Goal: Task Accomplishment & Management: Complete application form

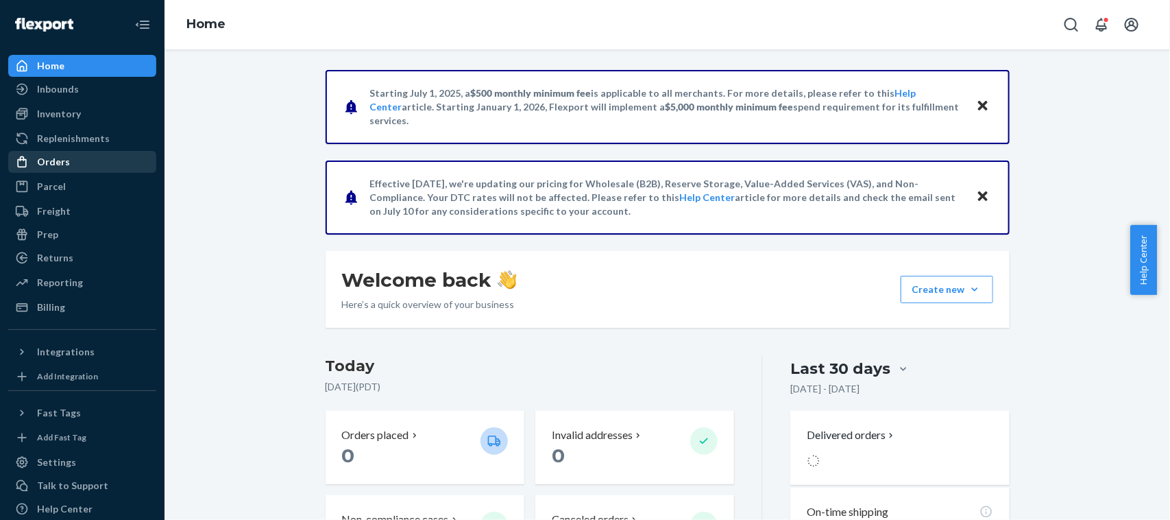
click at [51, 167] on div "Orders" at bounding box center [53, 162] width 33 height 14
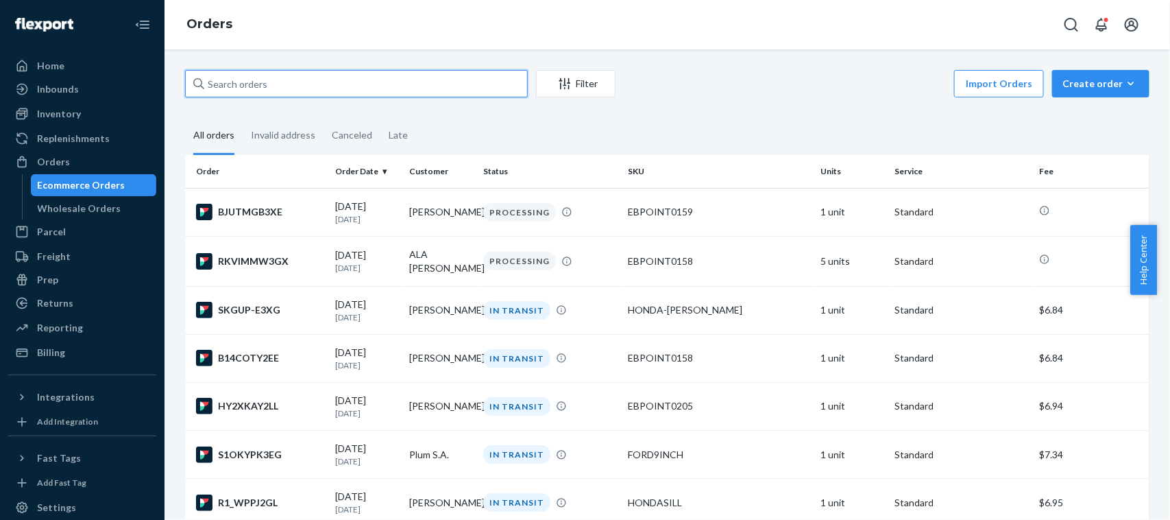
click at [386, 73] on input "text" at bounding box center [356, 83] width 343 height 27
paste input "[PERSON_NAME]"
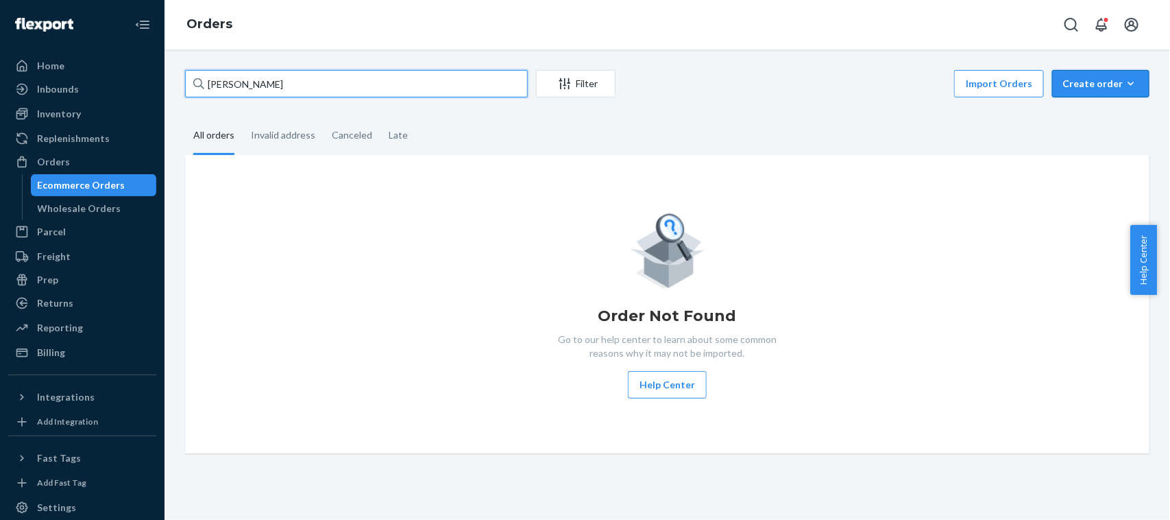
type input "[PERSON_NAME]"
click at [1126, 74] on button "Create order Ecommerce order Removal order" at bounding box center [1100, 83] width 97 height 27
click at [1078, 119] on span "Ecommerce order" at bounding box center [1109, 117] width 85 height 10
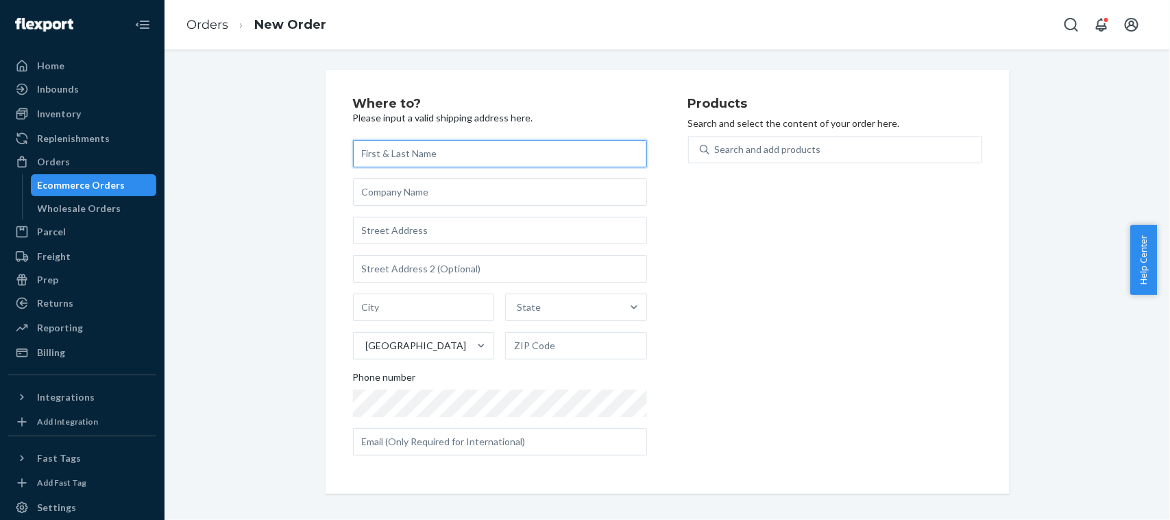
paste input "[PERSON_NAME]"
type input "[PERSON_NAME]"
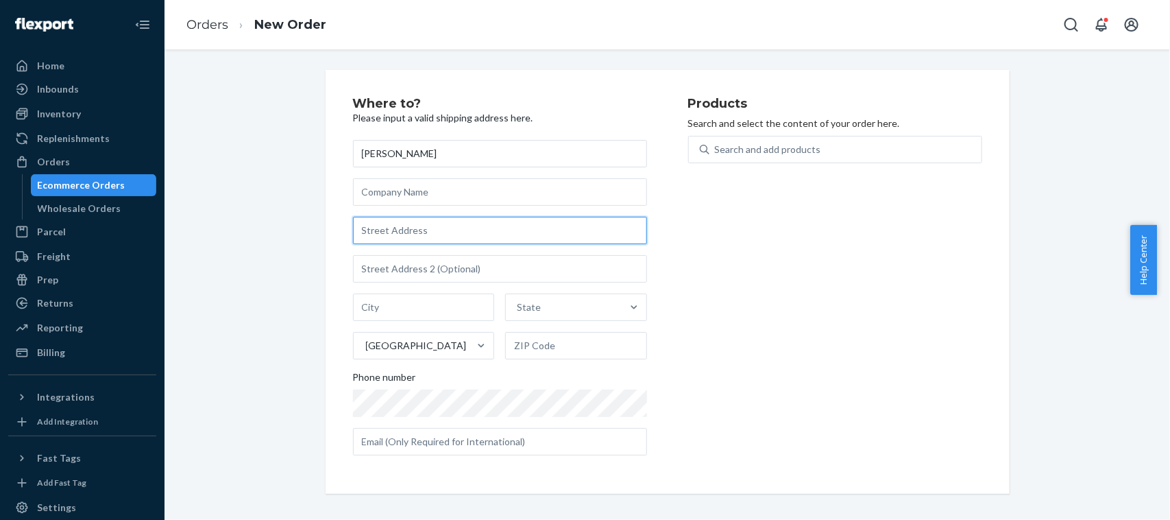
click at [470, 231] on input "text" at bounding box center [500, 230] width 294 height 27
paste input "[STREET_ADDRESS][PERSON_NAME]"
type input "[STREET_ADDRESS][PERSON_NAME]"
click at [786, 376] on div "Products Search and select the content of your order here. Search and add produ…" at bounding box center [835, 281] width 294 height 369
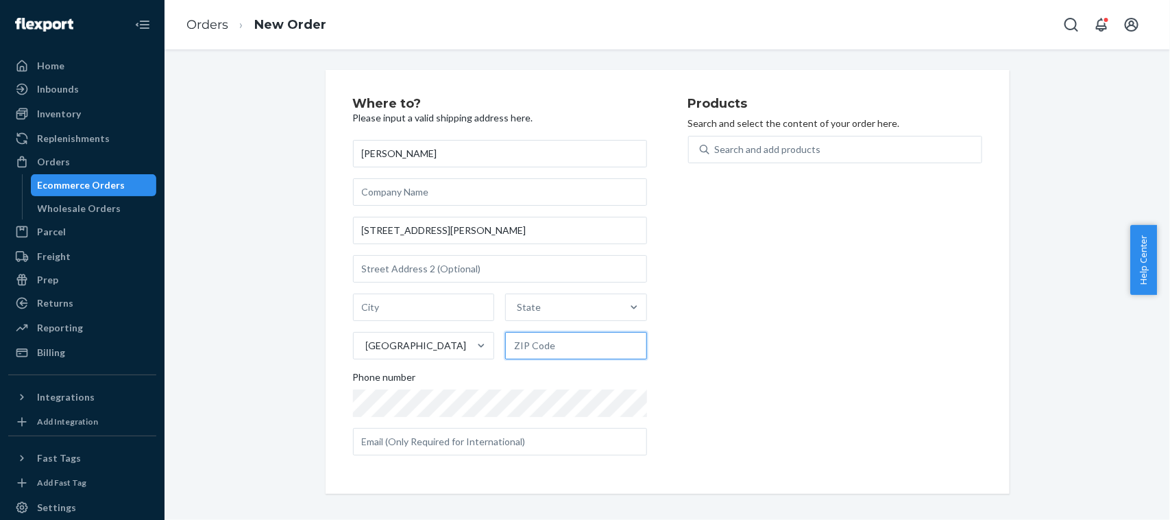
click at [535, 338] on input "text" at bounding box center [576, 345] width 142 height 27
paste input "27810"
type input "27810"
click at [482, 230] on input "[STREET_ADDRESS][PERSON_NAME]" at bounding box center [500, 230] width 294 height 27
type input "[STREET_ADDRESS][PERSON_NAME],"
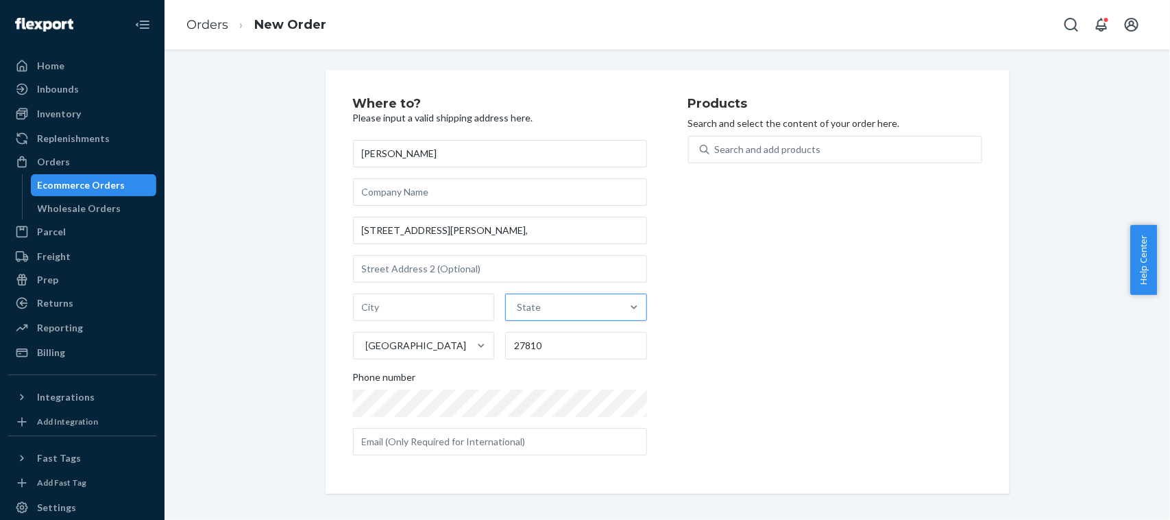
click at [559, 308] on div "State" at bounding box center [564, 306] width 116 height 27
click at [518, 308] on input "State" at bounding box center [517, 307] width 1 height 14
paste input "NC"
type input "NC"
click at [533, 339] on div "[US_STATE]" at bounding box center [575, 339] width 138 height 27
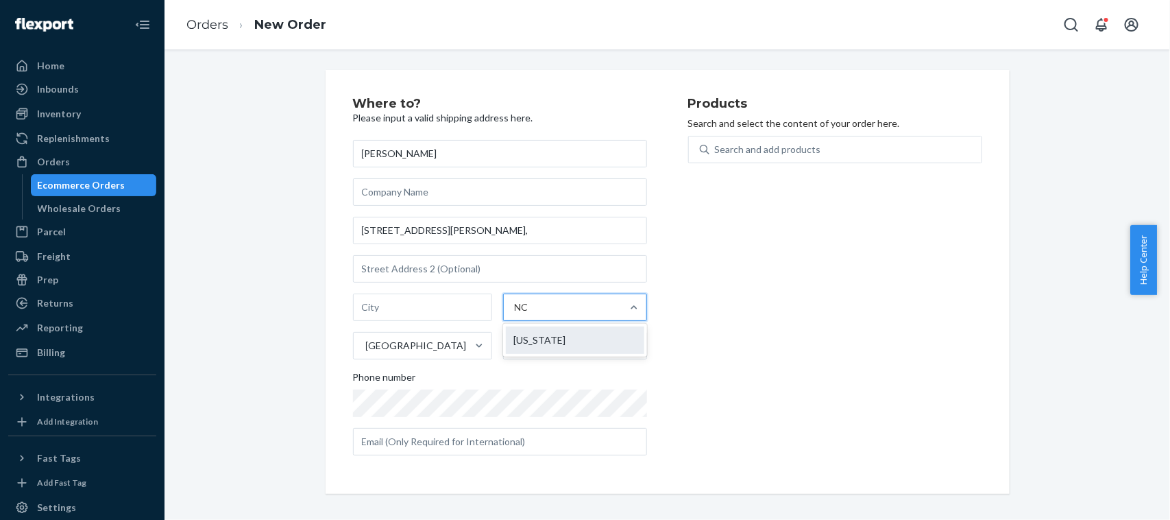
click at [532, 314] on input "NC" at bounding box center [523, 307] width 17 height 14
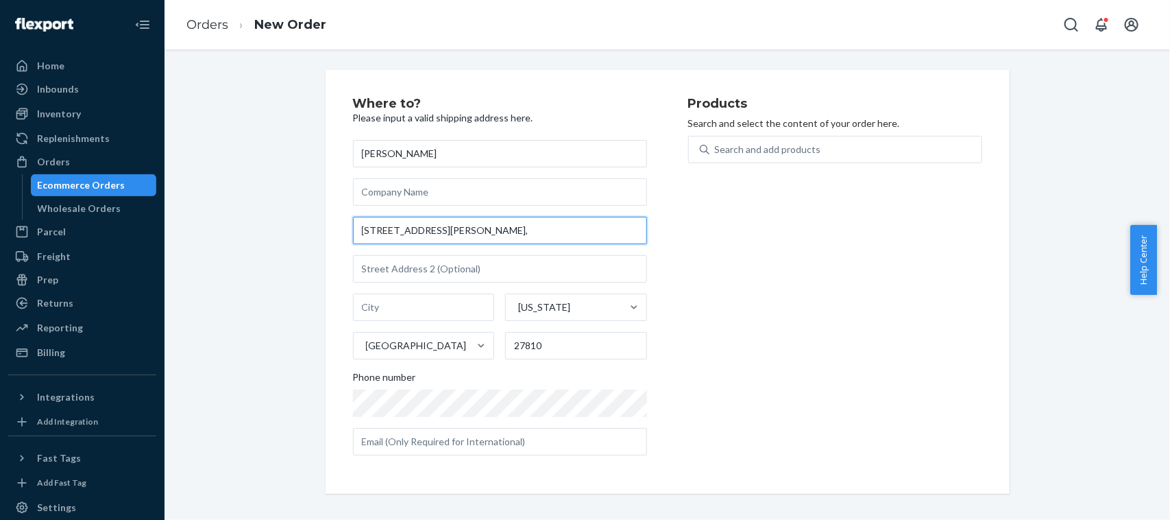
click at [473, 228] on input "[STREET_ADDRESS][PERSON_NAME]," at bounding box center [500, 230] width 294 height 27
type input "[STREET_ADDRESS][PERSON_NAME]"
click at [398, 313] on input "text" at bounding box center [424, 306] width 142 height 27
paste input "[GEOGRAPHIC_DATA]"
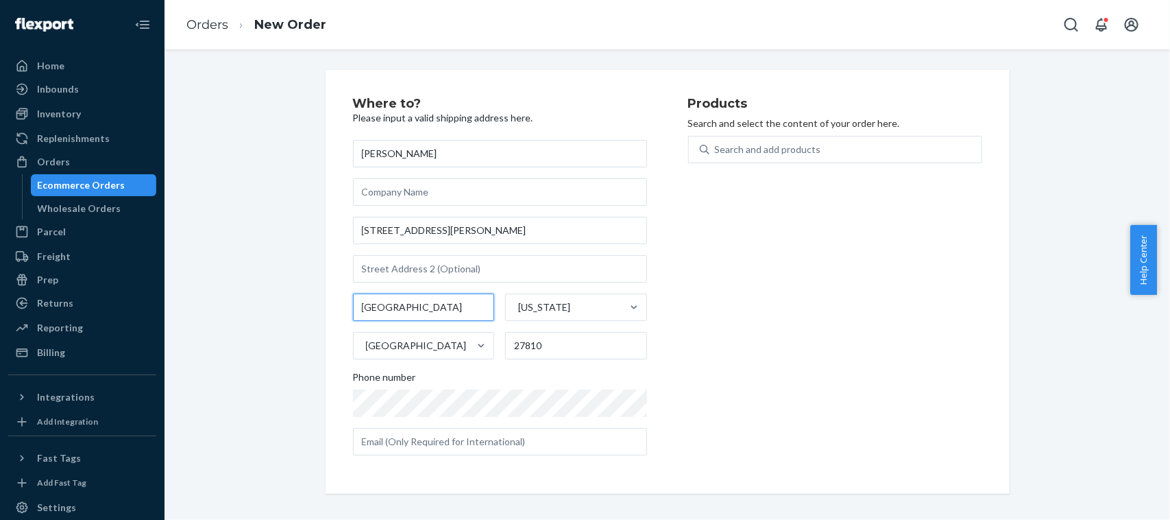
type input "[GEOGRAPHIC_DATA]"
click at [735, 379] on div "Products Search and select the content of your order here. Search and add produ…" at bounding box center [835, 281] width 294 height 369
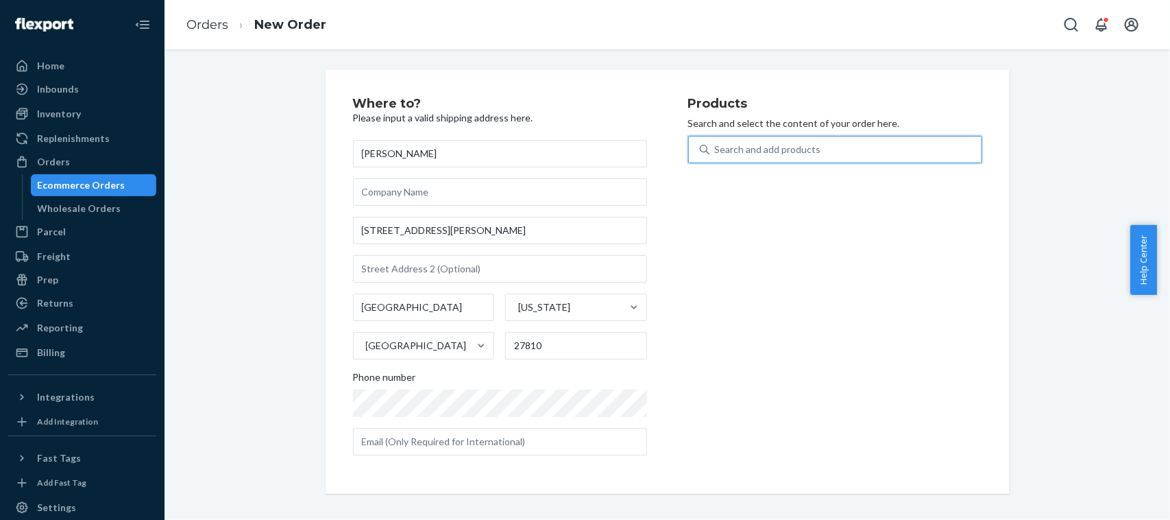
click at [782, 149] on div "Search and add products" at bounding box center [768, 150] width 106 height 14
click at [716, 149] on input "0 results available. Use Up and Down to choose options, press Enter to select t…" at bounding box center [715, 150] width 1 height 14
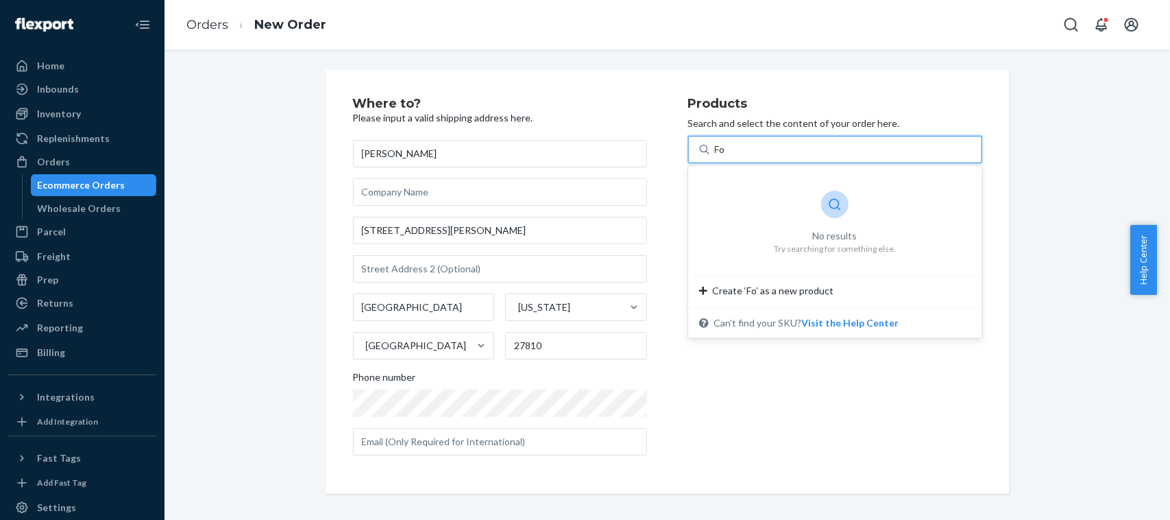
type input "F"
type input "bonnet"
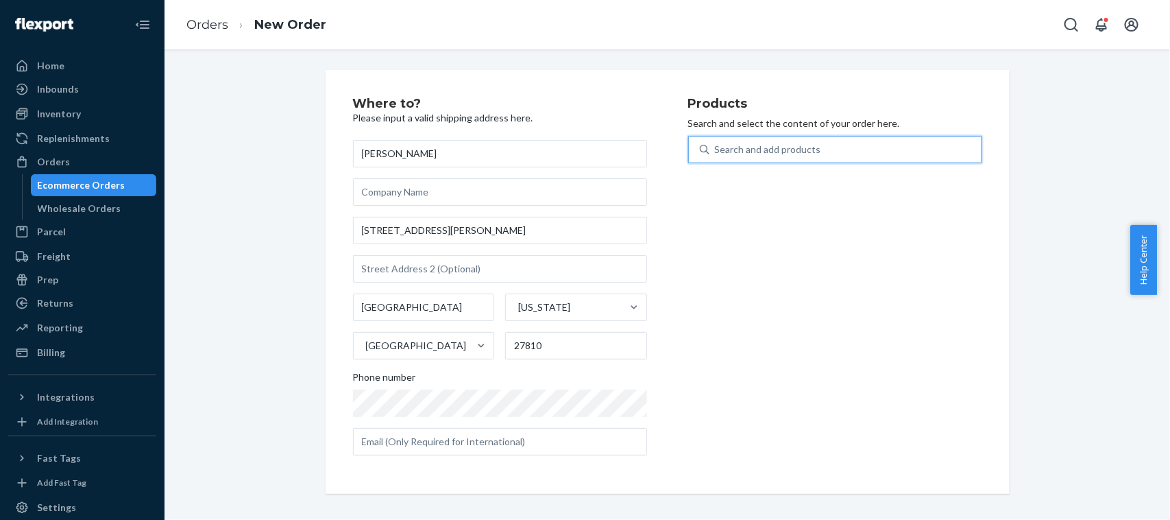
click at [731, 156] on div "Search and add products" at bounding box center [845, 149] width 272 height 25
click at [716, 156] on input "0 results available. Use Up and Down to choose options, press Enter to select t…" at bounding box center [715, 150] width 1 height 14
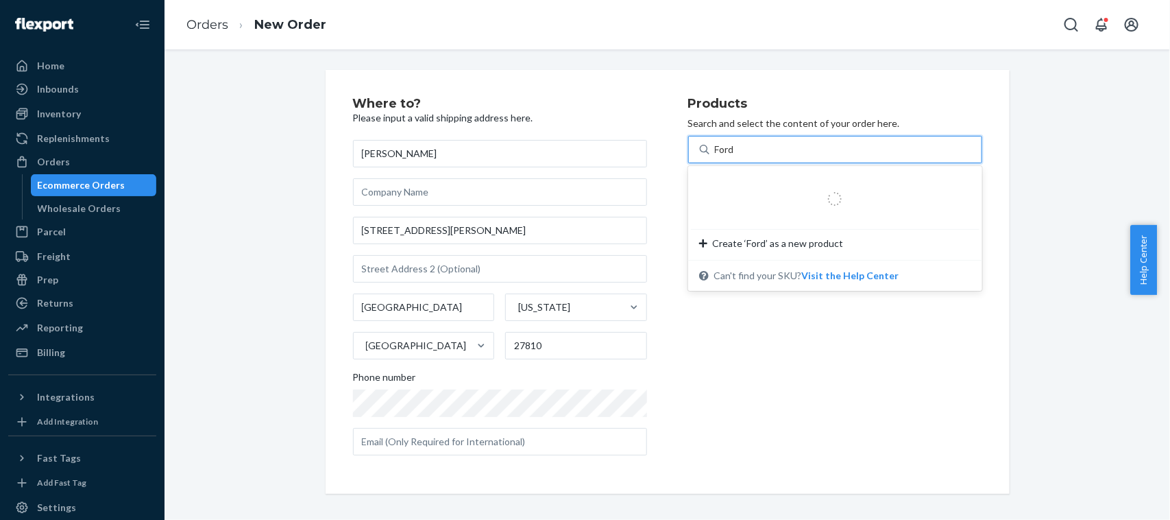
type input "Ford"
type input "Bonnet emblem"
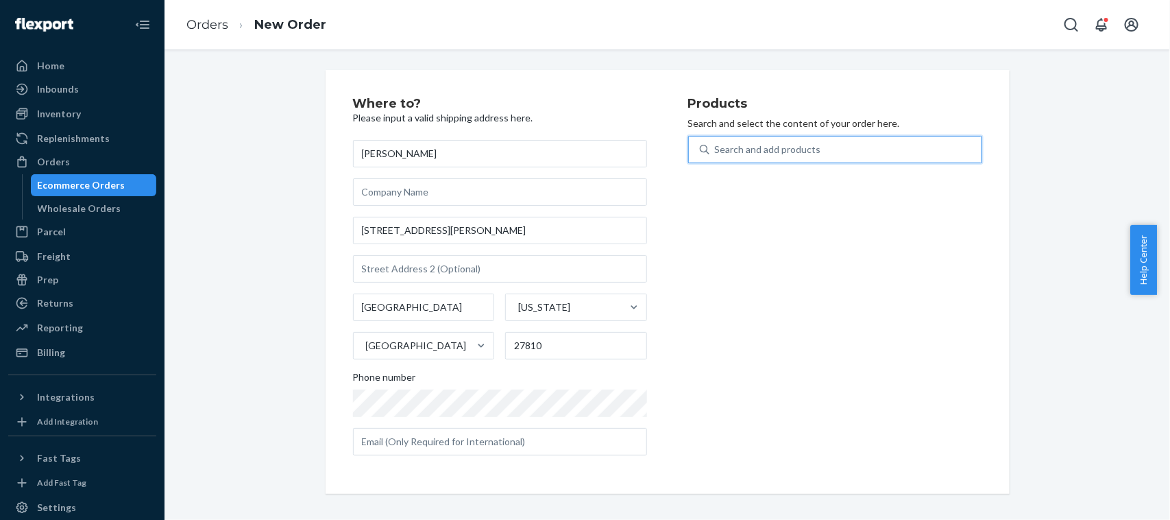
click at [728, 158] on div "Search and add products" at bounding box center [845, 149] width 272 height 25
click at [716, 156] on input "0 results available. Use Up and Down to choose options, press Enter to select t…" at bounding box center [715, 150] width 1 height 14
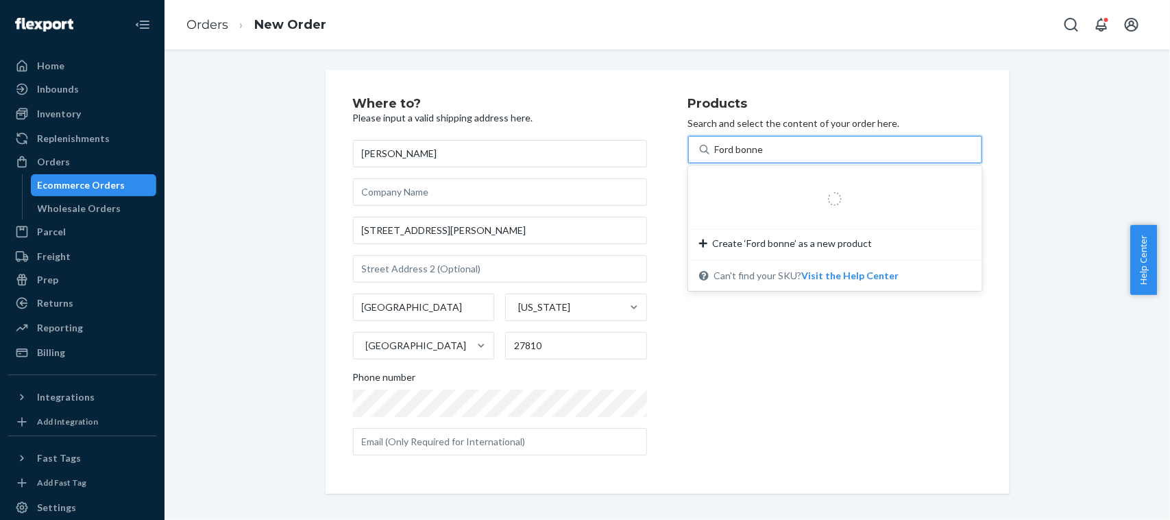
type input "Ford bonnet"
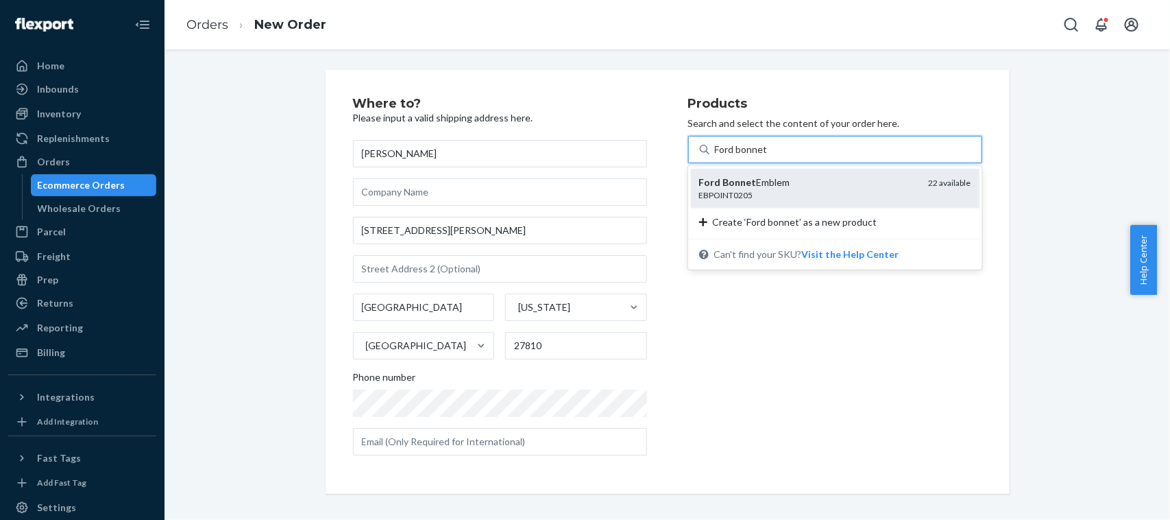
click at [744, 184] on em "Bonnet" at bounding box center [740, 182] width 34 height 12
click at [744, 156] on input "Ford bonnet" at bounding box center [741, 150] width 53 height 14
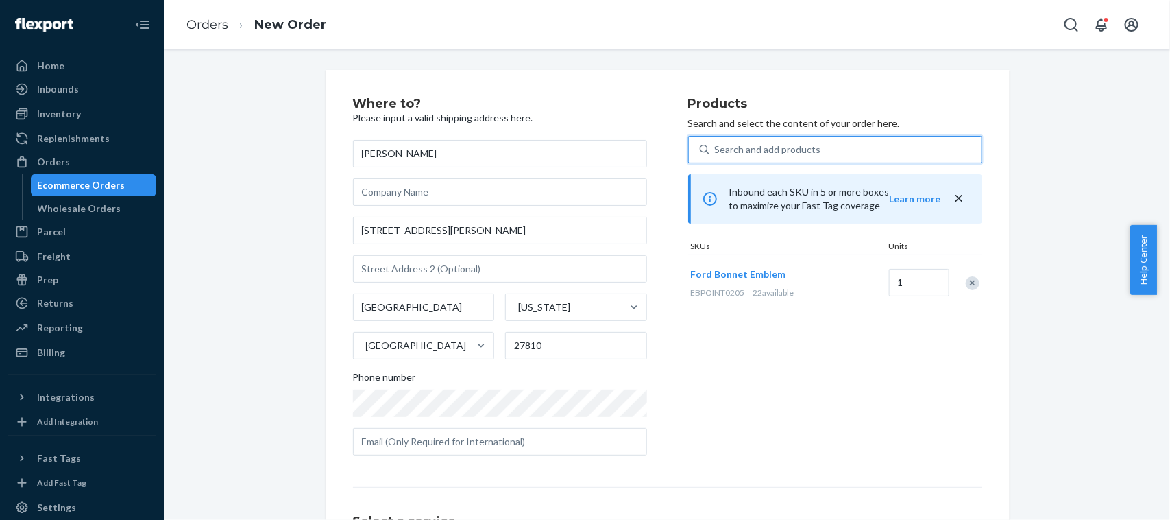
scroll to position [145, 0]
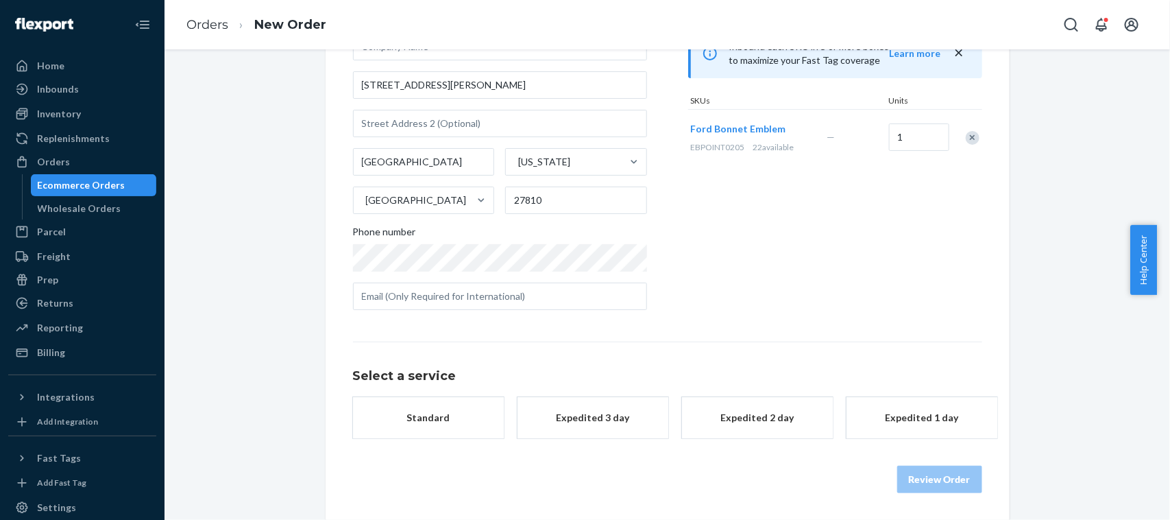
click at [415, 426] on button "Standard" at bounding box center [428, 417] width 151 height 41
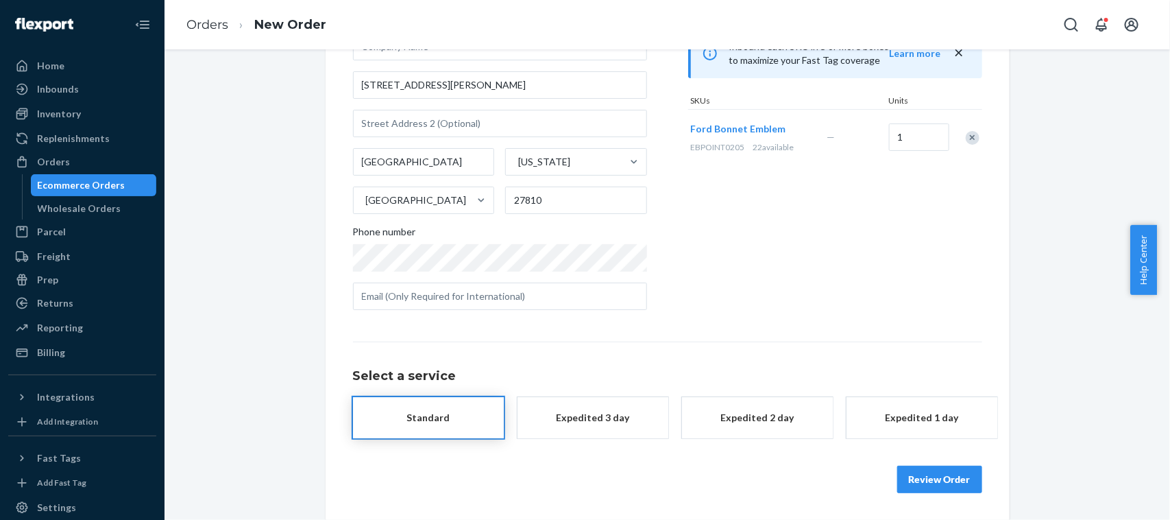
click at [923, 474] on button "Review Order" at bounding box center [939, 478] width 85 height 27
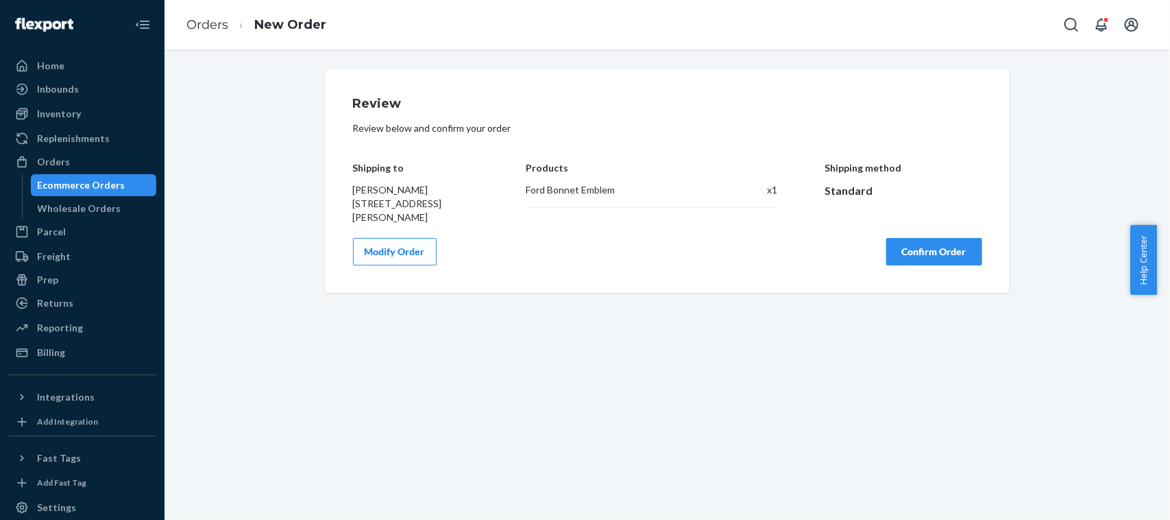
scroll to position [0, 0]
click at [945, 247] on button "Confirm Order" at bounding box center [934, 251] width 96 height 27
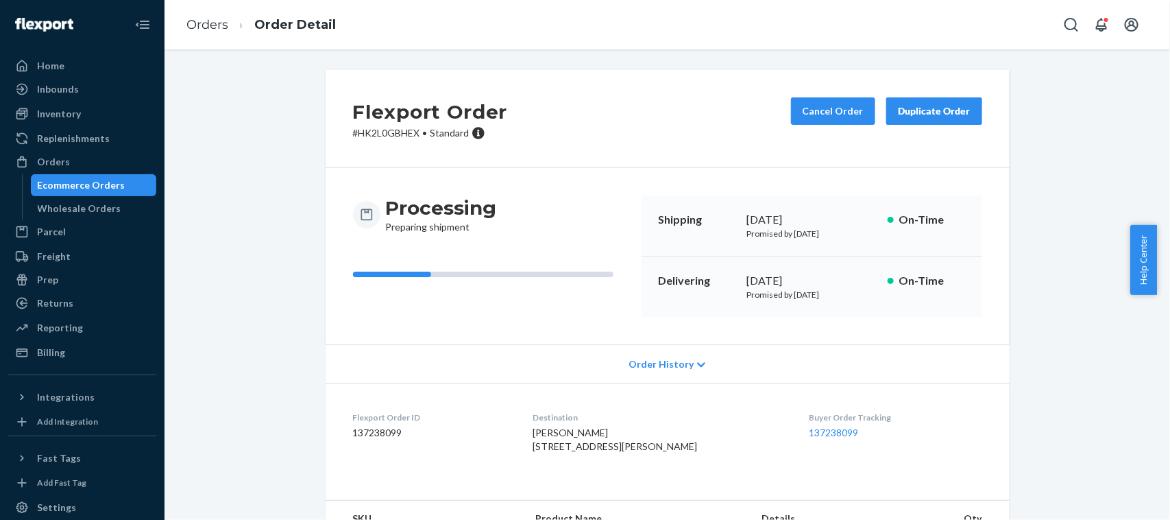
scroll to position [347, 0]
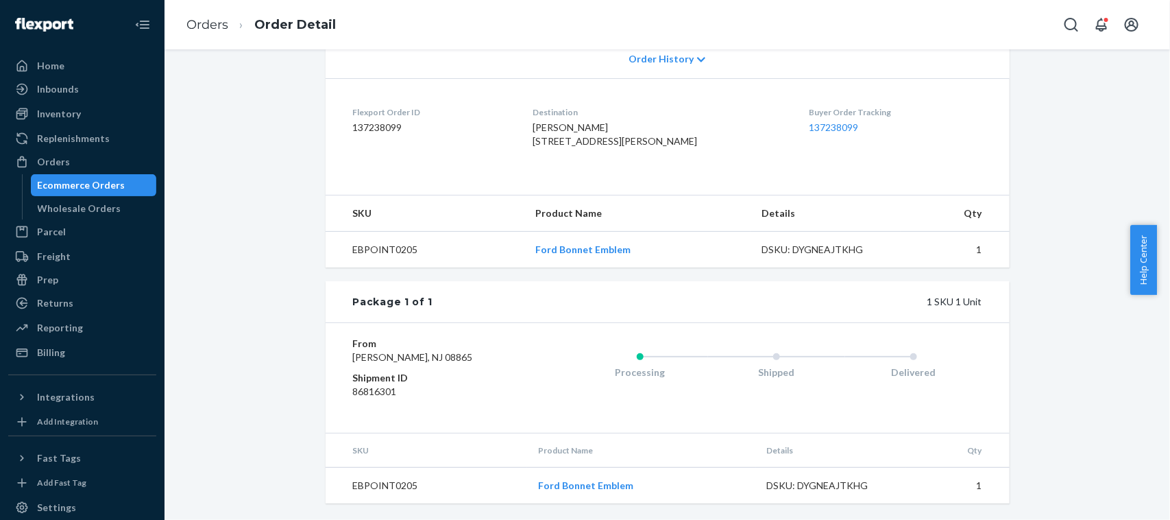
click at [76, 184] on div "Ecommerce Orders" at bounding box center [82, 185] width 88 height 14
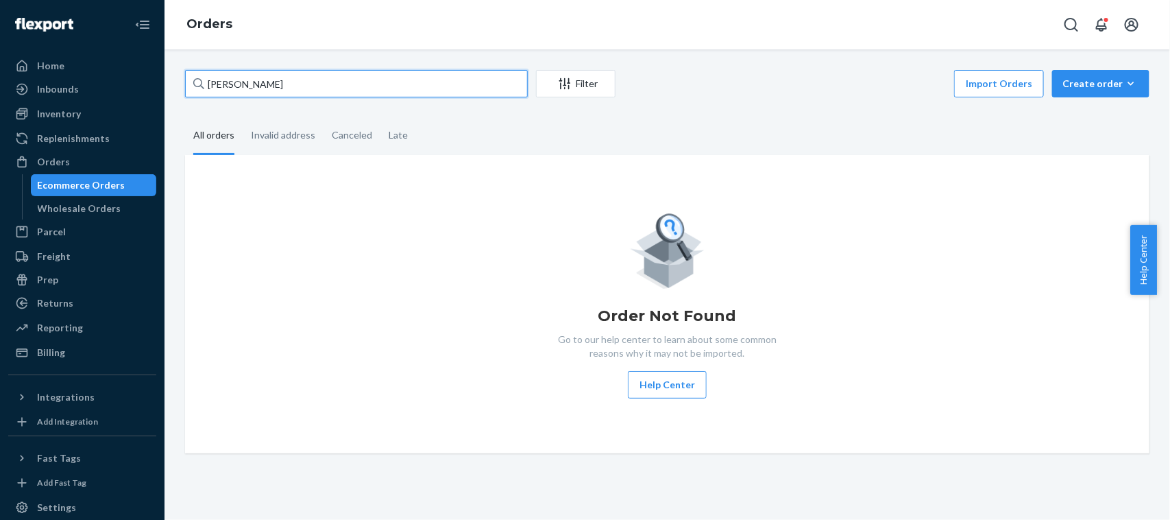
click at [293, 93] on input "[PERSON_NAME]" at bounding box center [356, 83] width 343 height 27
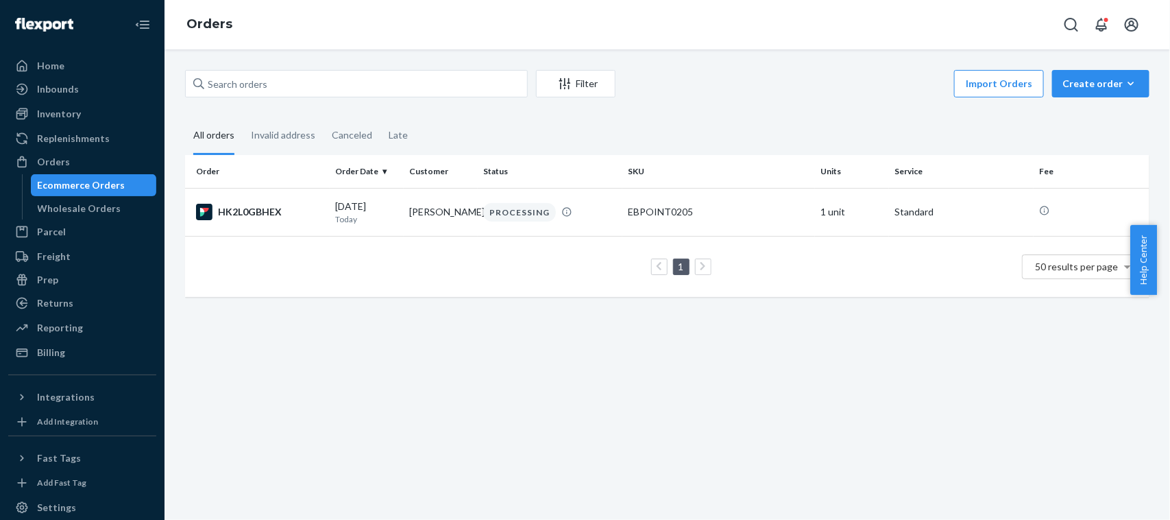
click at [127, 180] on div "Ecommerce Orders" at bounding box center [93, 184] width 123 height 19
